Goal: Task Accomplishment & Management: Manage account settings

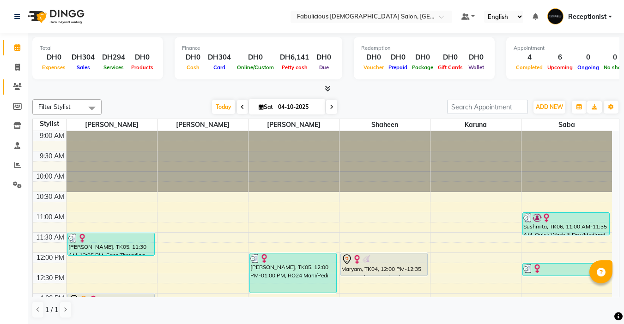
click at [16, 86] on icon at bounding box center [17, 86] width 9 height 7
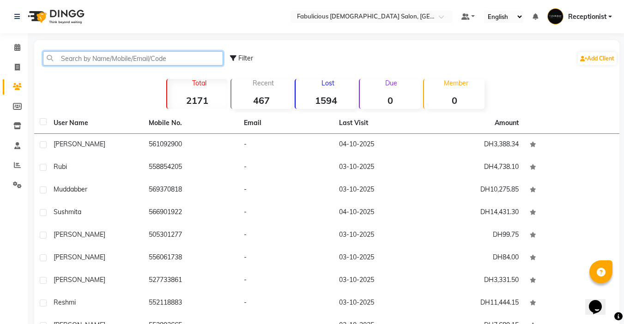
click at [96, 61] on input "text" at bounding box center [133, 58] width 180 height 14
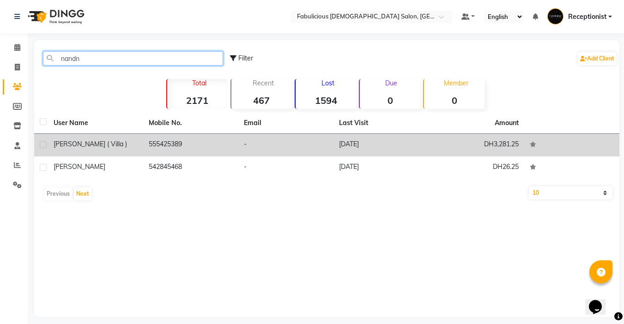
type input "nandn"
click at [532, 144] on icon at bounding box center [533, 145] width 6 height 6
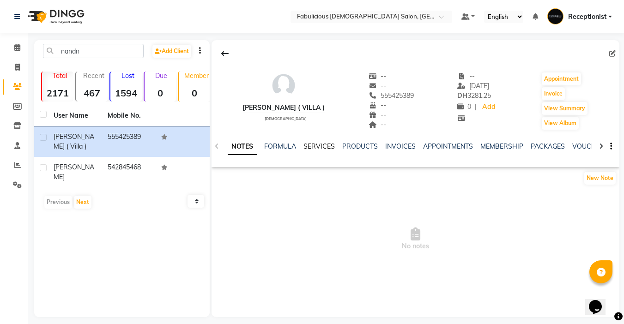
click at [313, 145] on link "SERVICES" at bounding box center [319, 146] width 31 height 8
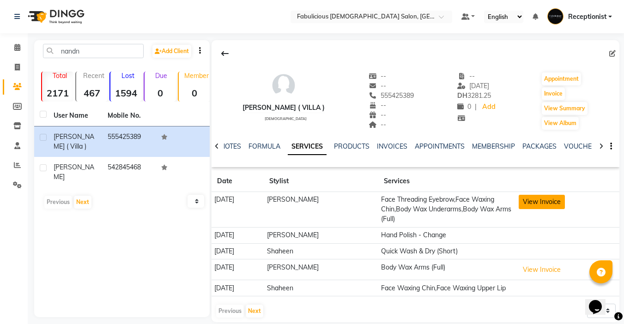
click at [522, 202] on button "View Invoice" at bounding box center [542, 202] width 46 height 14
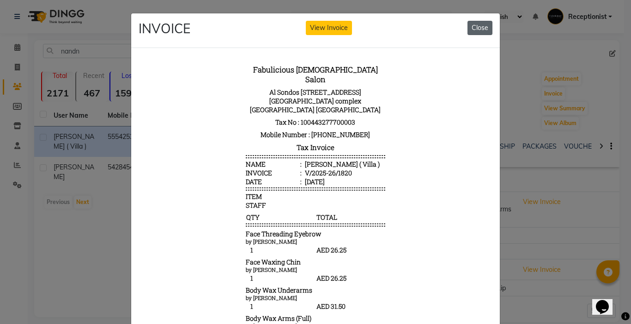
click at [482, 30] on button "Close" at bounding box center [480, 28] width 25 height 14
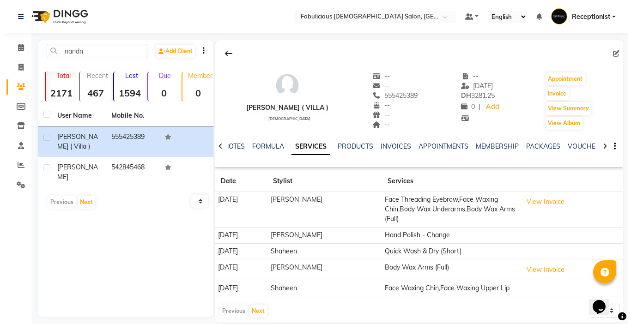
scroll to position [12, 0]
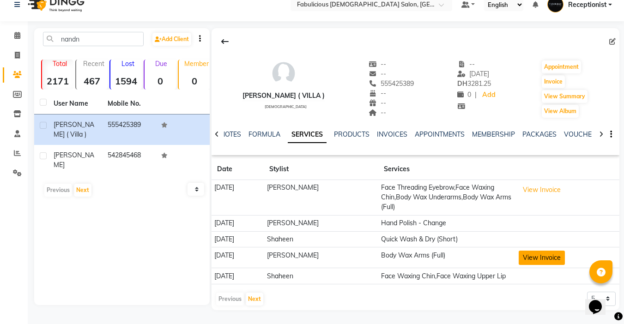
click at [539, 257] on button "View Invoice" at bounding box center [542, 258] width 46 height 14
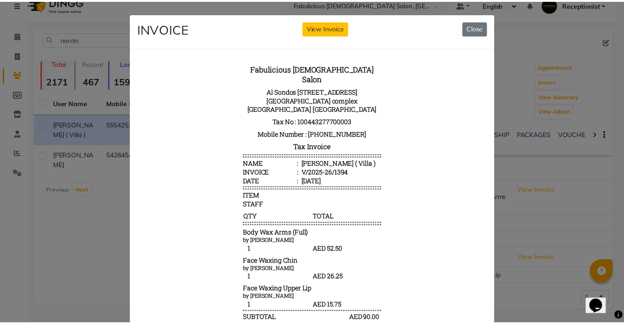
scroll to position [0, 0]
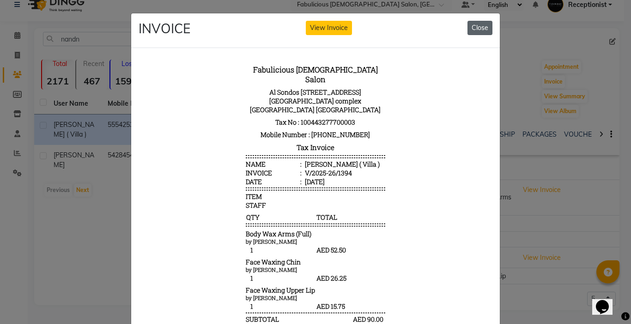
click at [473, 24] on button "Close" at bounding box center [480, 28] width 25 height 14
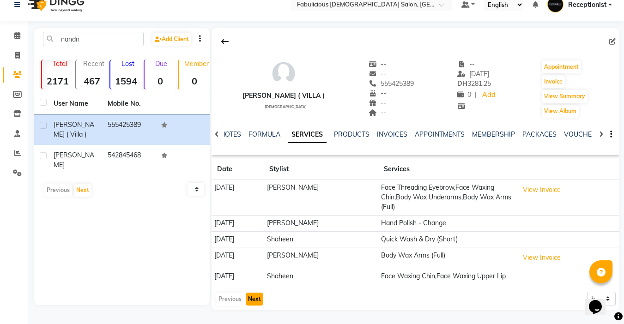
click at [257, 302] on button "Next" at bounding box center [255, 299] width 18 height 13
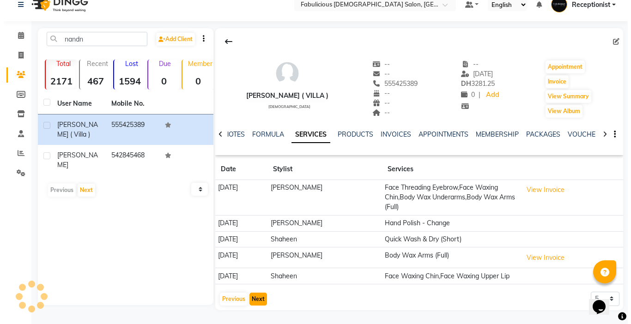
scroll to position [12, 0]
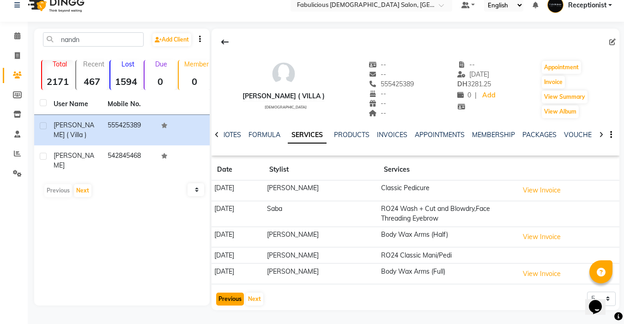
click at [231, 301] on button "Previous" at bounding box center [230, 299] width 28 height 13
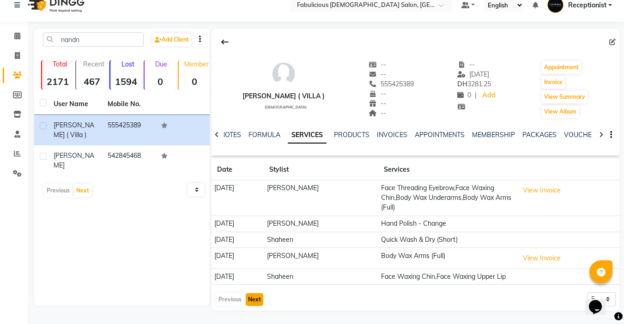
click at [252, 300] on button "Next" at bounding box center [255, 300] width 18 height 13
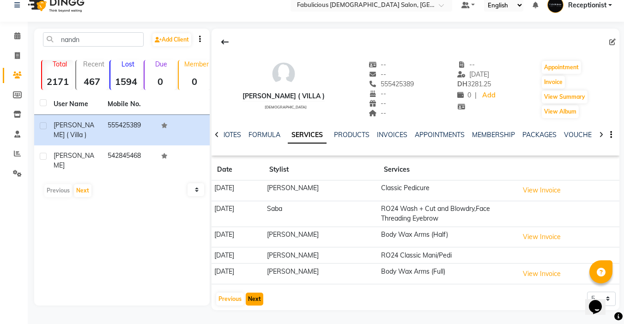
click at [252, 300] on button "Next" at bounding box center [255, 299] width 18 height 13
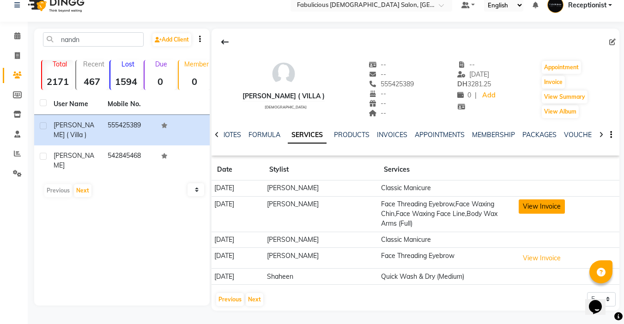
click at [539, 202] on button "View Invoice" at bounding box center [542, 207] width 46 height 14
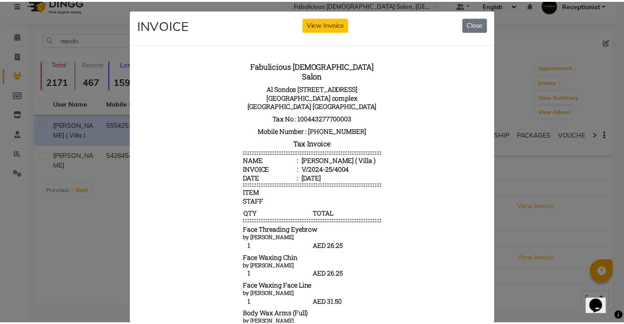
scroll to position [0, 0]
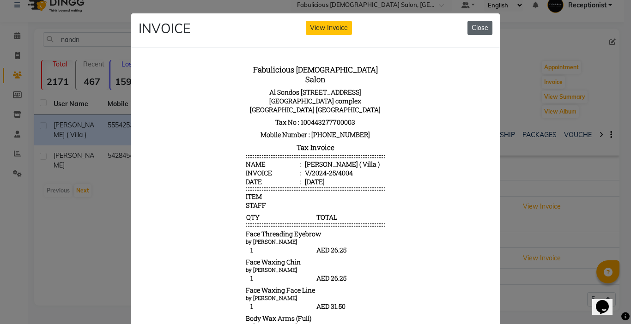
click at [471, 27] on button "Close" at bounding box center [480, 28] width 25 height 14
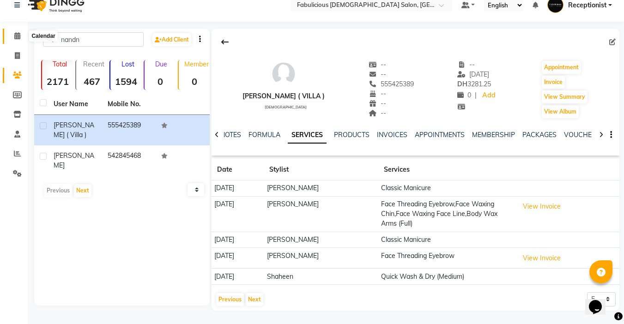
click at [17, 38] on icon at bounding box center [17, 35] width 6 height 7
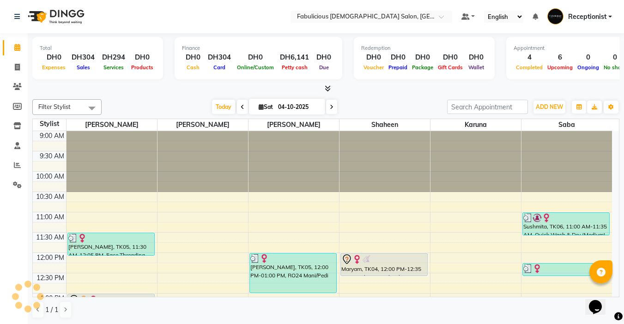
click at [332, 108] on icon at bounding box center [332, 107] width 4 height 6
type input "05-10-2025"
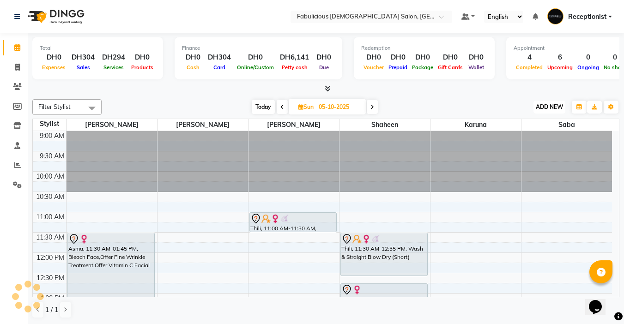
click at [540, 109] on span "ADD NEW" at bounding box center [549, 107] width 27 height 7
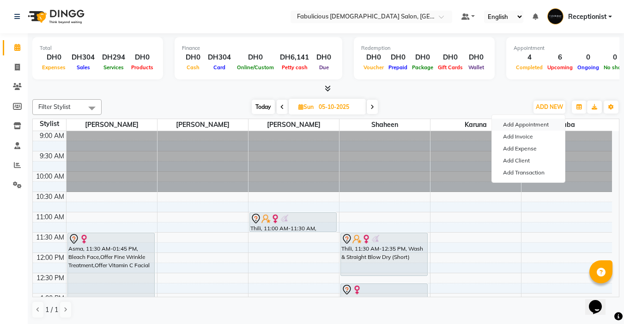
click at [527, 121] on button "Add Appointment" at bounding box center [528, 125] width 73 height 12
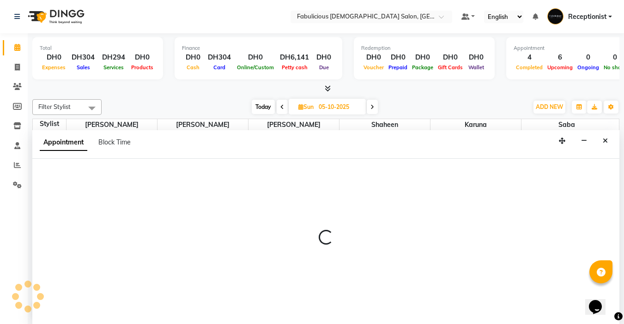
scroll to position [0, 0]
select select "tentative"
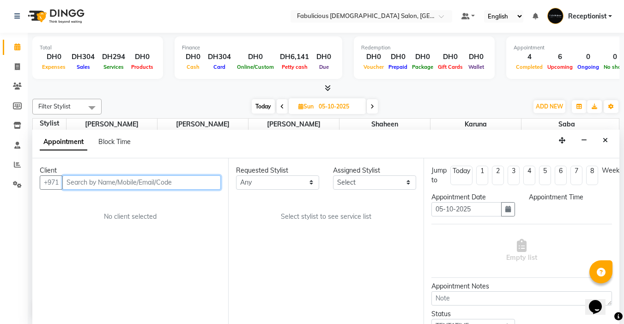
select select "600"
click at [183, 180] on input "text" at bounding box center [141, 183] width 159 height 14
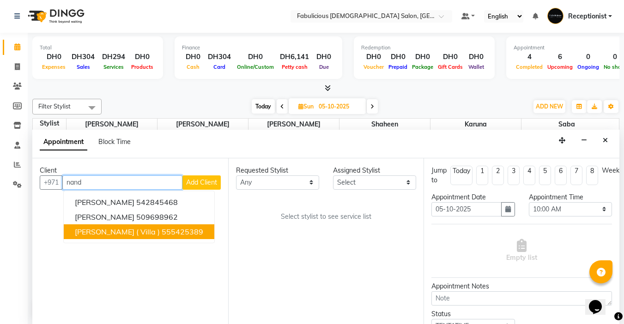
click at [104, 231] on span "[PERSON_NAME] ( Villa )" at bounding box center [117, 231] width 85 height 9
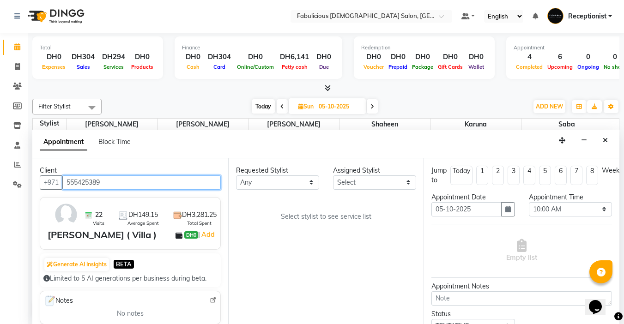
type input "555425389"
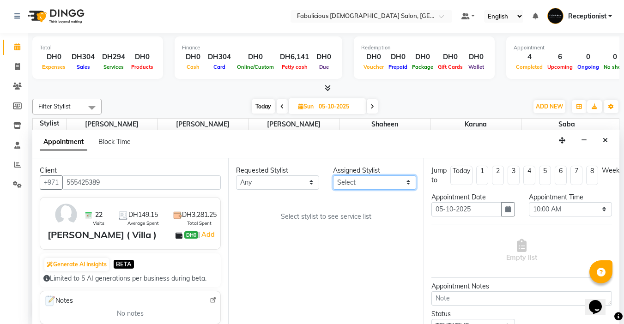
click at [365, 189] on select "Select [PERSON_NAME] [PERSON_NAME] [PERSON_NAME] [PERSON_NAME]" at bounding box center [374, 183] width 83 height 14
click at [388, 174] on div "Assigned Stylist" at bounding box center [374, 171] width 83 height 10
click at [360, 182] on select "Select [PERSON_NAME] [PERSON_NAME] [PERSON_NAME] [PERSON_NAME]" at bounding box center [374, 183] width 83 height 14
select select "11628"
click at [333, 176] on select "Select [PERSON_NAME] [PERSON_NAME] [PERSON_NAME] [PERSON_NAME]" at bounding box center [374, 183] width 83 height 14
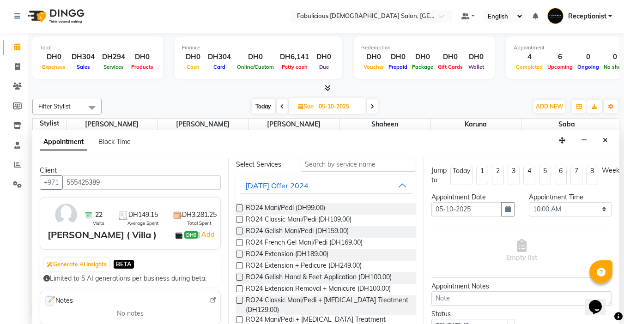
scroll to position [53, 0]
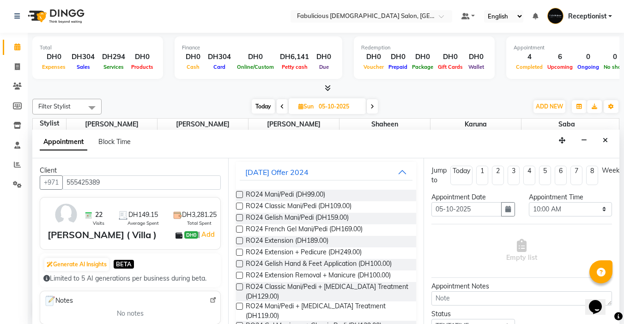
click at [239, 208] on label at bounding box center [239, 206] width 7 height 7
click at [239, 208] on input "checkbox" at bounding box center [239, 207] width 6 height 6
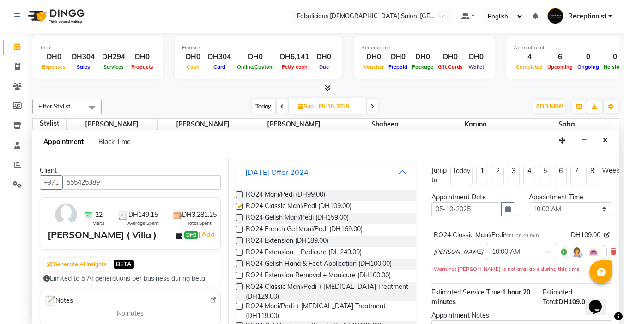
checkbox input "false"
click at [599, 210] on select "Select 10:00 AM 10:15 AM 10:30 AM 10:45 AM 11:00 AM 11:15 AM 11:30 AM 11:45 AM …" at bounding box center [570, 209] width 83 height 14
select select "660"
click at [529, 202] on select "Select 10:00 AM 10:15 AM 10:30 AM 10:45 AM 11:00 AM 11:15 AM 11:30 AM 11:45 AM …" at bounding box center [570, 209] width 83 height 14
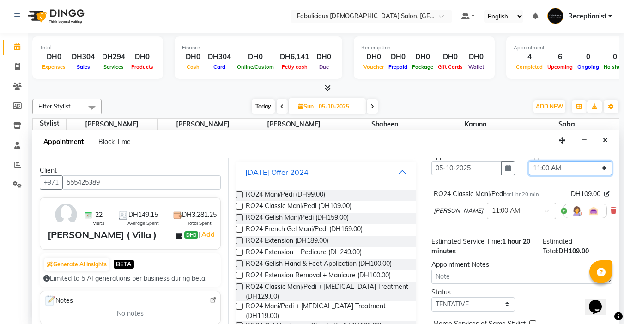
scroll to position [94, 0]
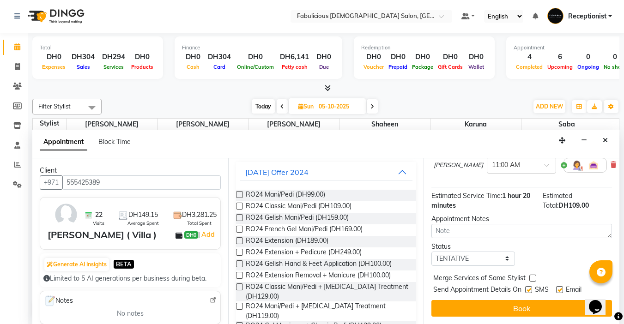
click at [533, 275] on label at bounding box center [533, 278] width 7 height 7
click at [533, 276] on input "checkbox" at bounding box center [533, 279] width 6 height 6
checkbox input "true"
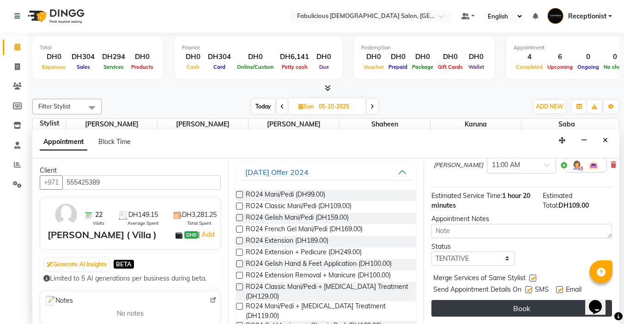
click at [514, 301] on button "Book" at bounding box center [522, 308] width 181 height 17
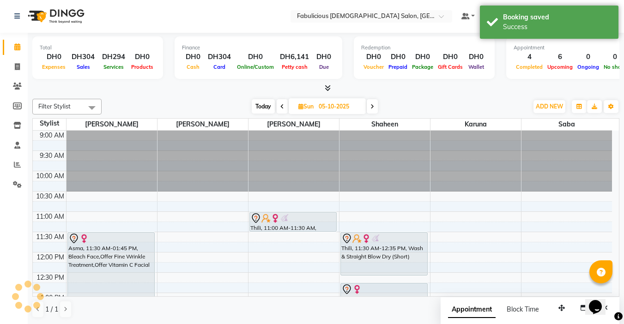
scroll to position [0, 0]
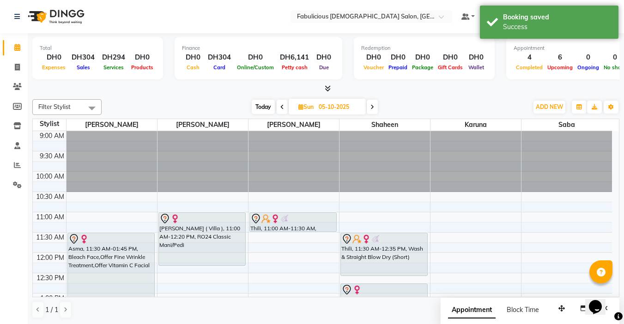
drag, startPoint x: 282, startPoint y: 108, endPoint x: 282, endPoint y: 124, distance: 16.6
click at [282, 107] on icon at bounding box center [283, 107] width 4 height 6
type input "04-10-2025"
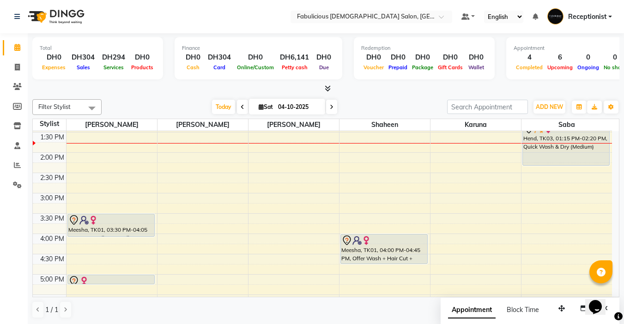
scroll to position [185, 0]
